Goal: Complete application form: Complete application form

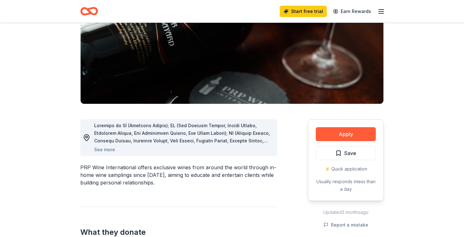
scroll to position [96, 0]
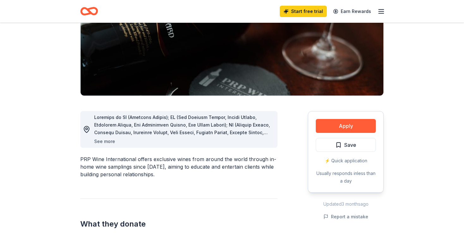
click at [107, 141] on button "See more" at bounding box center [104, 141] width 21 height 8
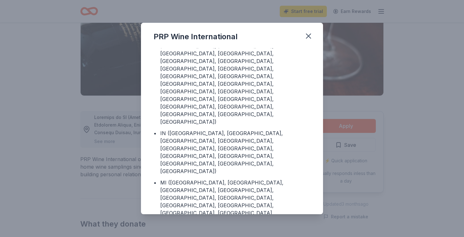
scroll to position [160, 0]
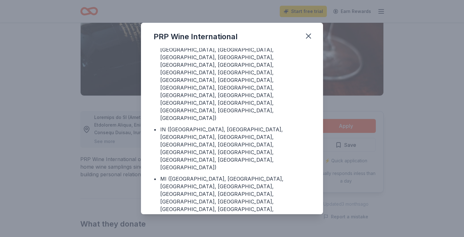
drag, startPoint x: 303, startPoint y: 34, endPoint x: 295, endPoint y: 57, distance: 23.7
click at [303, 35] on button "button" at bounding box center [308, 36] width 14 height 14
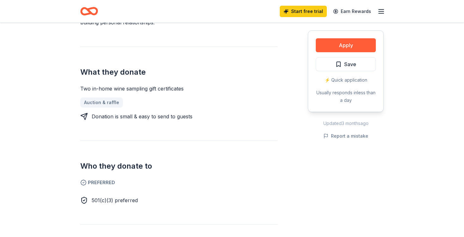
scroll to position [249, 0]
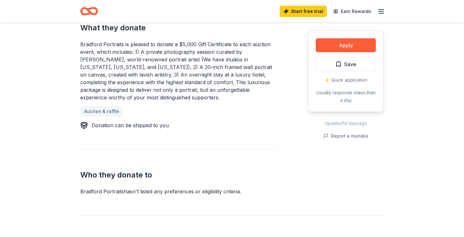
scroll to position [284, 0]
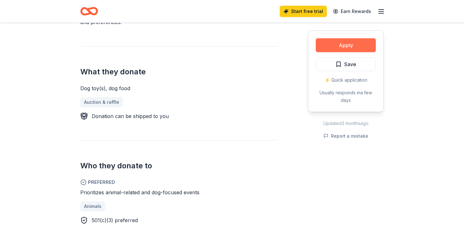
scroll to position [222, 0]
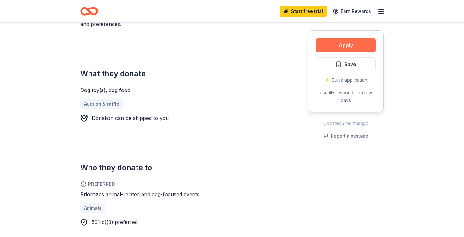
click at [353, 44] on button "Apply" at bounding box center [345, 45] width 60 height 14
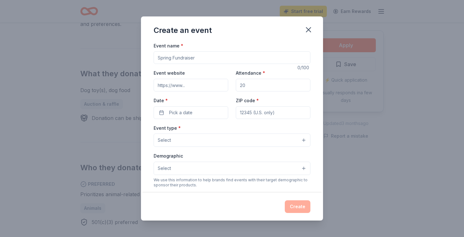
click at [237, 58] on input "Event name *" at bounding box center [231, 57] width 157 height 13
type input "Raising the Ranch Fundraiser"
click at [198, 86] on input "Event website" at bounding box center [190, 85] width 75 height 13
click at [199, 86] on input "Event website" at bounding box center [190, 85] width 75 height 13
type input "www.peppersranch.com"
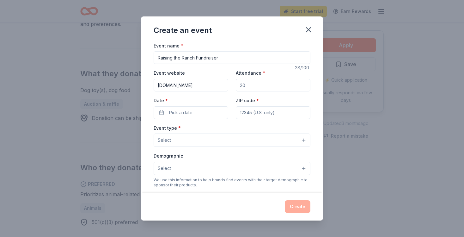
click at [266, 85] on input "Attendance *" at bounding box center [273, 85] width 75 height 13
type input "150"
click at [196, 111] on button "Pick a date" at bounding box center [190, 112] width 75 height 13
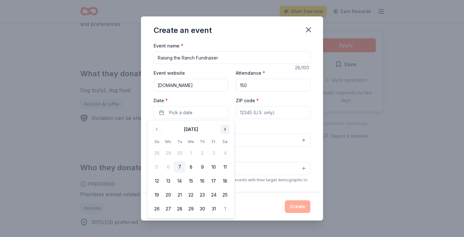
click at [226, 129] on button "Go to next month" at bounding box center [224, 129] width 9 height 9
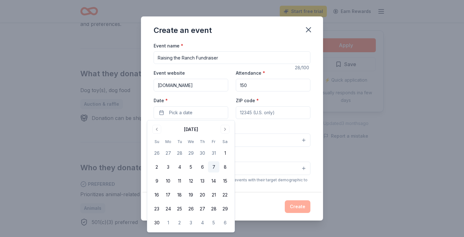
click at [215, 166] on button "7" at bounding box center [213, 166] width 11 height 11
click at [264, 110] on input "ZIP code *" at bounding box center [273, 112] width 75 height 13
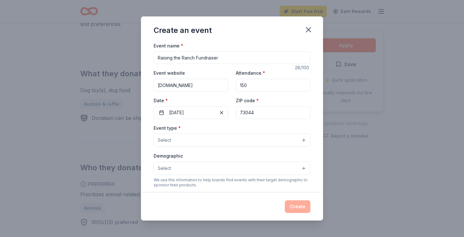
type input "73044"
click at [270, 140] on button "Select" at bounding box center [231, 139] width 157 height 13
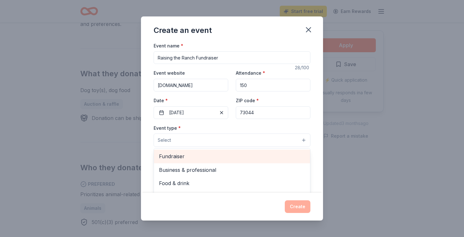
click at [261, 159] on span "Fundraiser" at bounding box center [232, 156] width 146 height 8
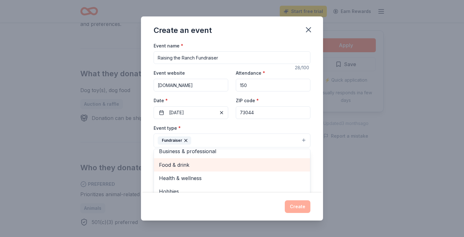
scroll to position [8, 0]
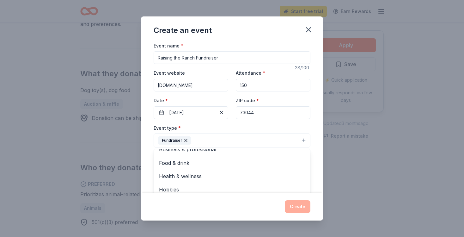
click at [359, 162] on div "Create an event Event name * Raising the Ranch Fundraiser 28 /100 Event website…" at bounding box center [232, 118] width 464 height 237
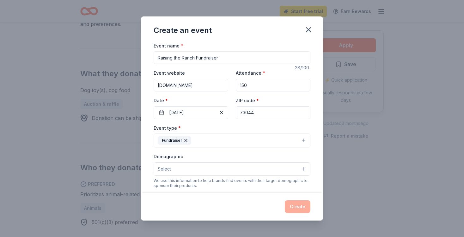
click at [239, 171] on button "Select" at bounding box center [231, 168] width 157 height 13
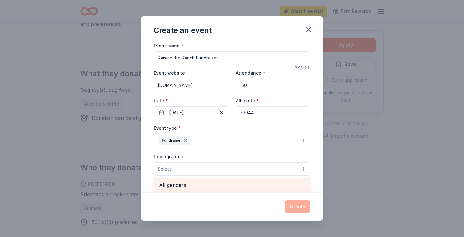
drag, startPoint x: 231, startPoint y: 183, endPoint x: 236, endPoint y: 183, distance: 4.8
click at [231, 183] on span "All genders" at bounding box center [232, 185] width 146 height 8
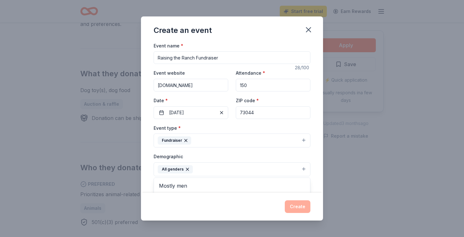
click at [264, 209] on div "Create an event Event name * Raising the Ranch Fundraiser 28 /100 Event website…" at bounding box center [232, 118] width 182 height 204
click at [300, 207] on div "Create" at bounding box center [231, 206] width 157 height 13
click at [212, 87] on input "www.peppersranch.com" at bounding box center [190, 85] width 75 height 13
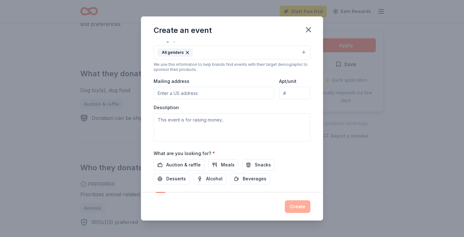
scroll to position [120, 0]
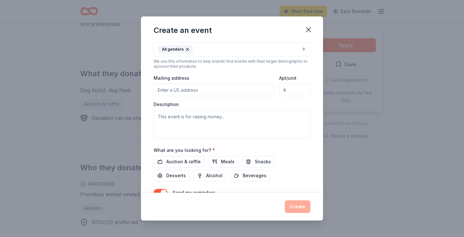
click at [216, 88] on input "Mailing address" at bounding box center [213, 89] width 120 height 13
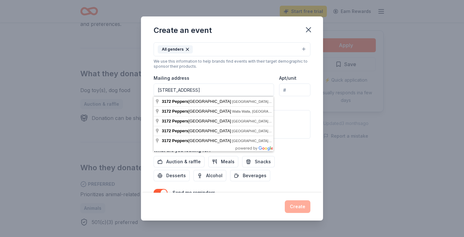
type input "3172 Peppers Ranch Drive, Guthrie, OK, 73044"
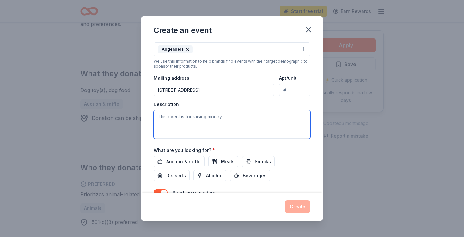
click at [225, 118] on textarea at bounding box center [231, 124] width 157 height 28
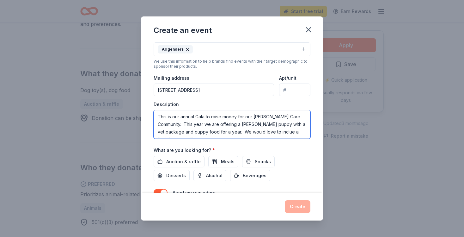
scroll to position [120, 0]
click at [235, 131] on textarea "This is our annual Gala to raise money for our Foster Care Community. This year…" at bounding box center [231, 124] width 157 height 28
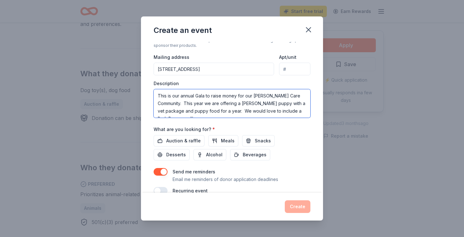
scroll to position [152, 0]
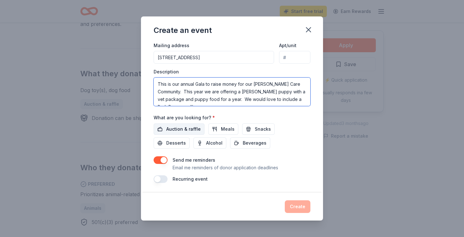
type textarea "This is our annual Gala to raise money for our Foster Care Community. This year…"
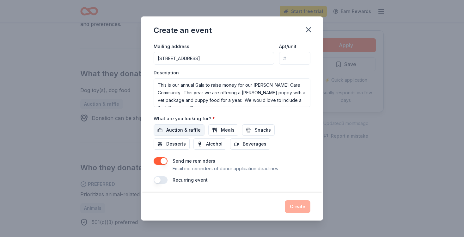
click at [189, 127] on span "Auction & raffle" at bounding box center [183, 130] width 34 height 8
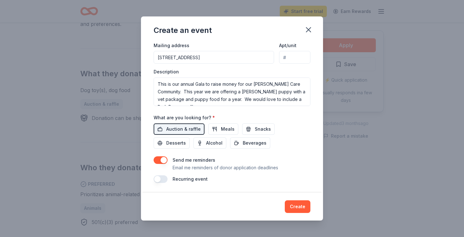
click at [292, 205] on button "Create" at bounding box center [298, 206] width 26 height 13
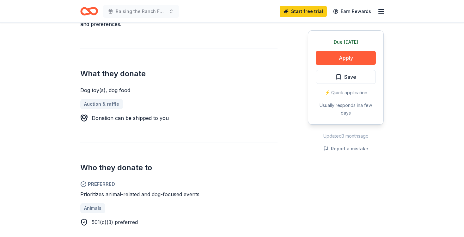
scroll to position [223, 0]
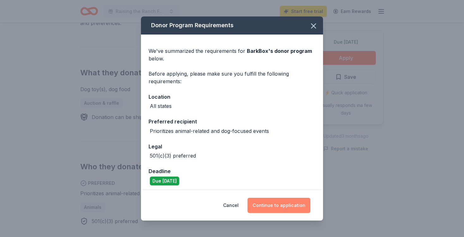
click at [298, 202] on button "Continue to application" at bounding box center [278, 204] width 63 height 15
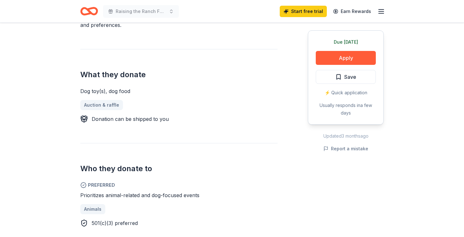
scroll to position [221, 0]
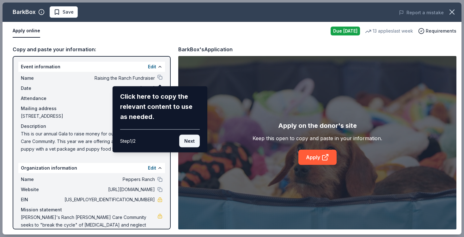
click at [187, 140] on button "Next" at bounding box center [189, 141] width 21 height 13
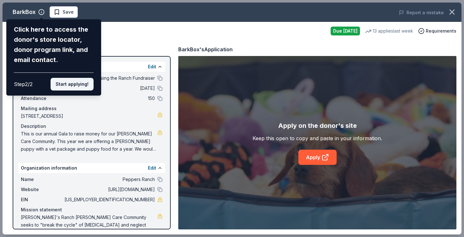
click at [74, 81] on button "Start applying!" at bounding box center [72, 84] width 43 height 13
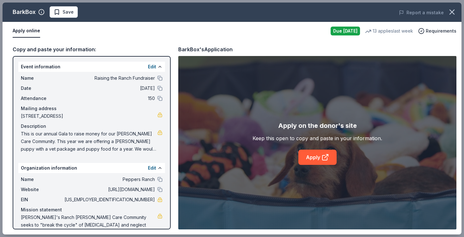
scroll to position [15, 0]
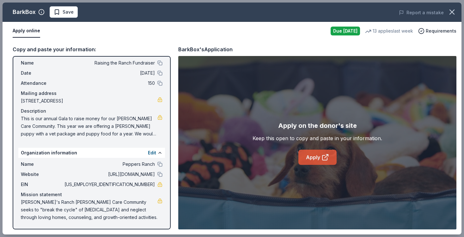
click at [304, 153] on link "Apply" at bounding box center [317, 156] width 38 height 15
drag, startPoint x: 21, startPoint y: 117, endPoint x: 137, endPoint y: 131, distance: 117.3
click at [149, 136] on span "This is our annual Gala to raise money for our Foster Care Community. This year…" at bounding box center [89, 126] width 136 height 23
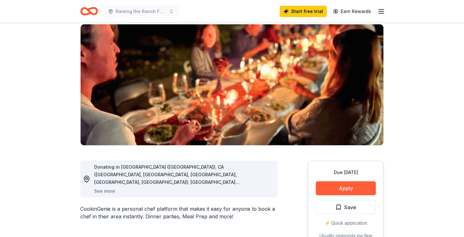
scroll to position [51, 0]
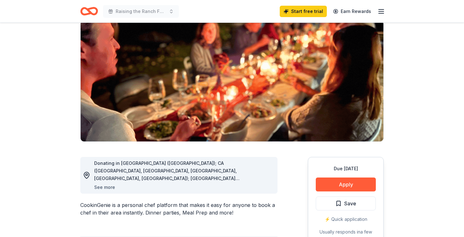
click at [100, 187] on button "See more" at bounding box center [104, 187] width 21 height 8
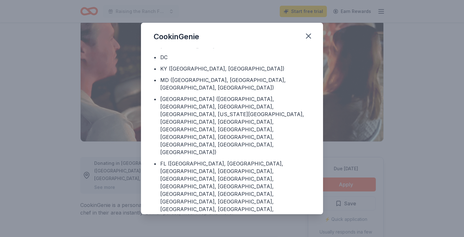
scroll to position [0, 0]
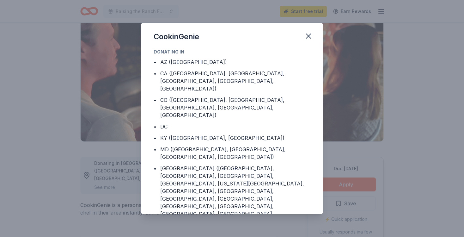
drag, startPoint x: 309, startPoint y: 36, endPoint x: 277, endPoint y: 39, distance: 32.7
click at [309, 36] on icon "button" at bounding box center [308, 36] width 9 height 9
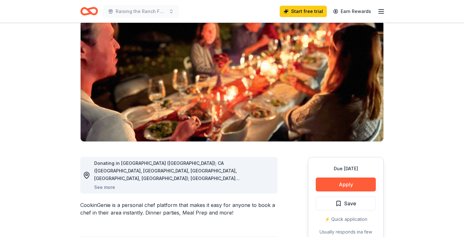
drag, startPoint x: 38, startPoint y: 45, endPoint x: 64, endPoint y: 28, distance: 31.5
